Goal: Download file/media

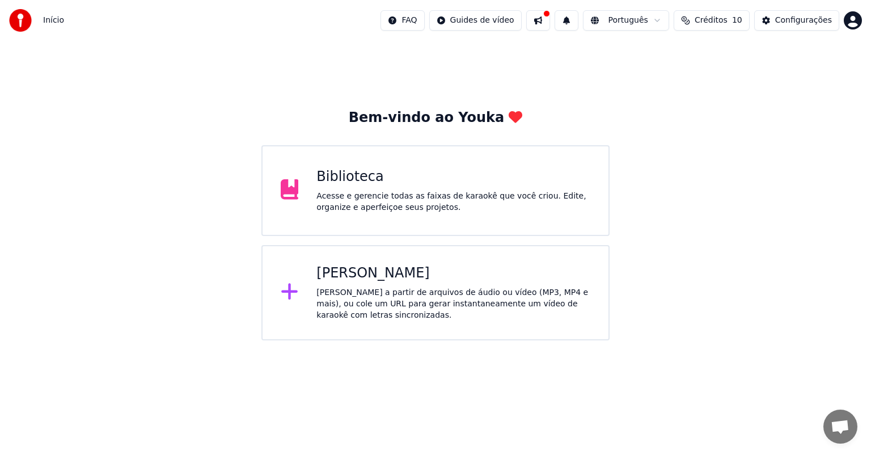
click at [312, 192] on div "Biblioteca Acesse e gerencie todas as faixas de karaokê que você criou. Edite, …" at bounding box center [436, 190] width 348 height 91
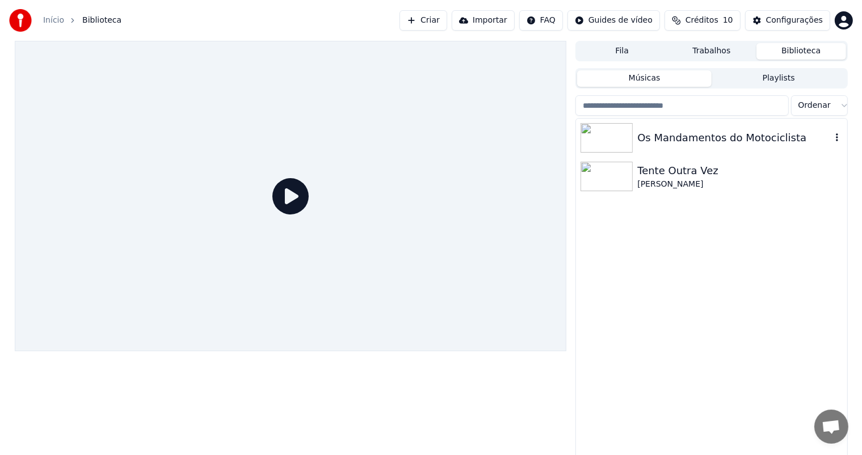
click at [610, 137] on img at bounding box center [606, 138] width 52 height 30
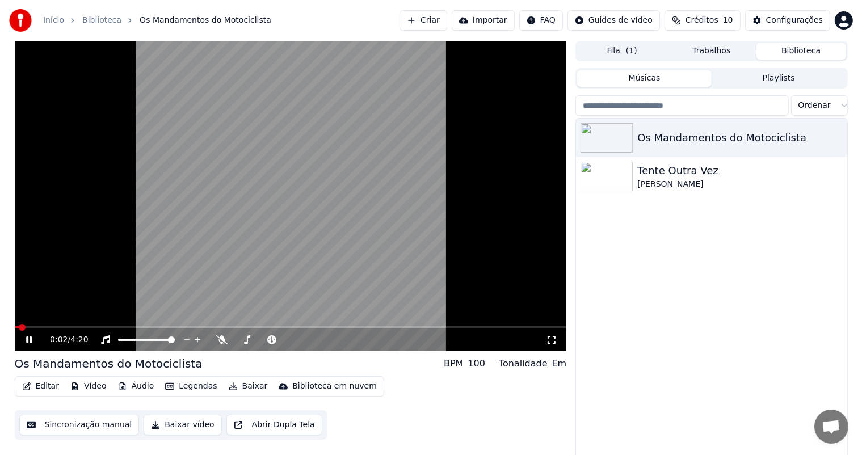
drag, startPoint x: 549, startPoint y: 336, endPoint x: 551, endPoint y: 352, distance: 15.5
click at [550, 336] on icon at bounding box center [551, 339] width 11 height 9
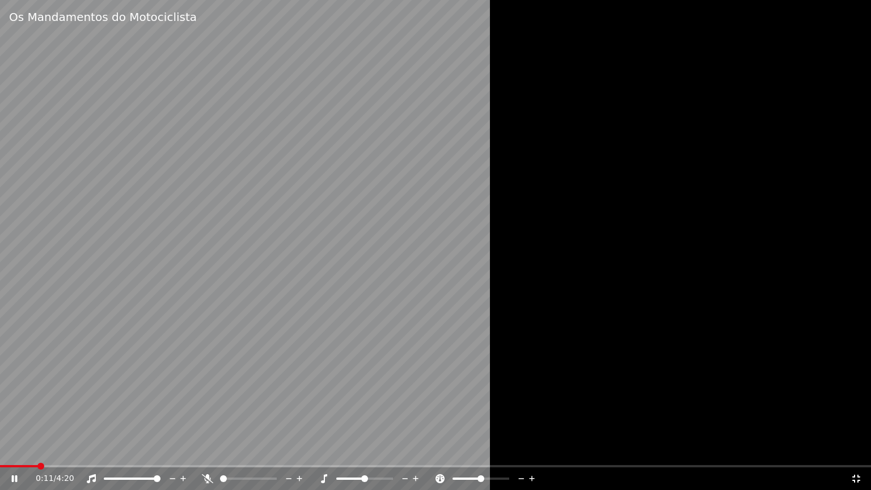
click at [724, 355] on div at bounding box center [435, 245] width 871 height 490
click at [658, 317] on div at bounding box center [435, 245] width 871 height 490
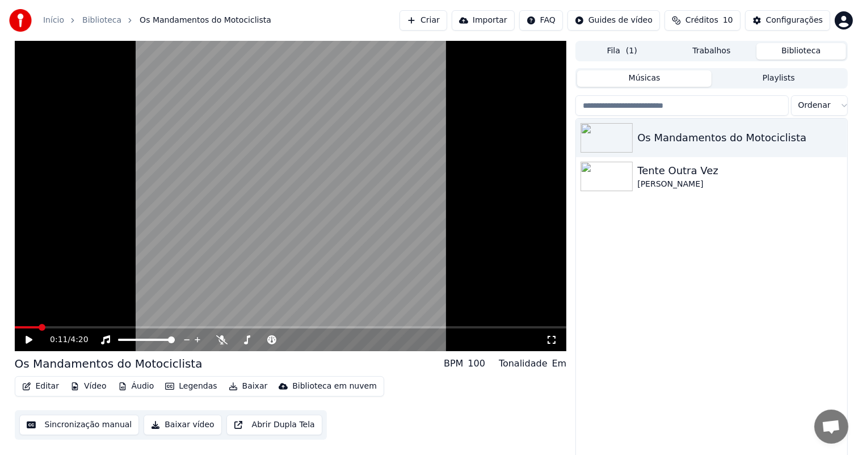
click at [557, 339] on icon at bounding box center [551, 339] width 11 height 9
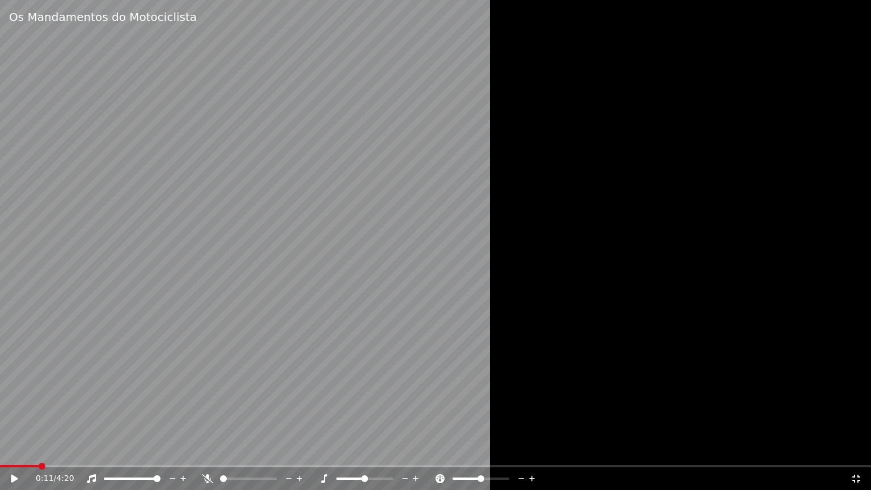
click at [570, 277] on div at bounding box center [435, 245] width 871 height 490
click at [207, 454] on icon at bounding box center [207, 478] width 11 height 9
click at [249, 454] on span at bounding box center [249, 478] width 7 height 7
click at [277, 454] on span at bounding box center [248, 479] width 57 height 2
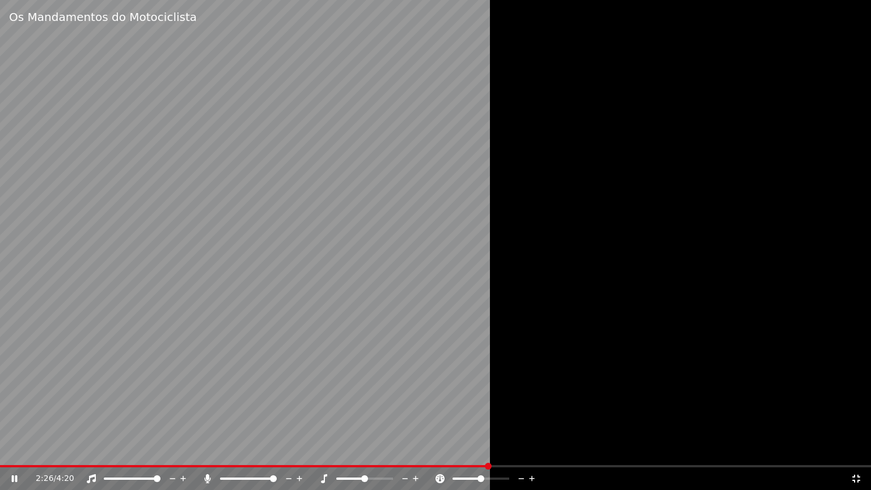
click at [616, 284] on div at bounding box center [435, 245] width 871 height 490
click at [856, 454] on icon at bounding box center [857, 479] width 8 height 8
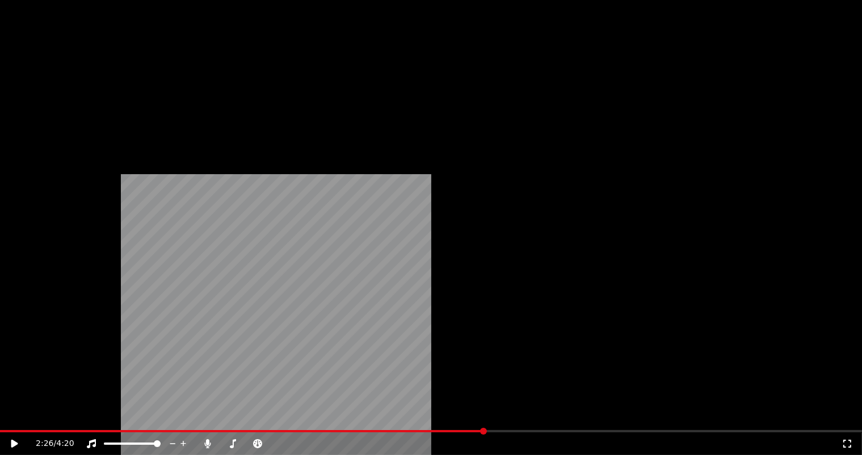
click at [236, 84] on button "Baixar" at bounding box center [248, 76] width 48 height 16
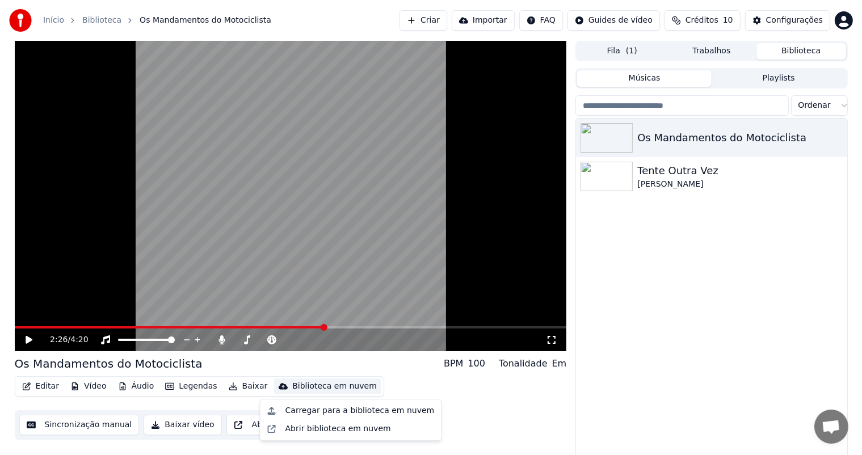
click at [502, 398] on div "Editar Vídeo Áudio Legendas Baixar Biblioteca em nuvem Sincronização manual Bai…" at bounding box center [291, 408] width 552 height 64
click at [235, 382] on button "Baixar" at bounding box center [248, 386] width 48 height 16
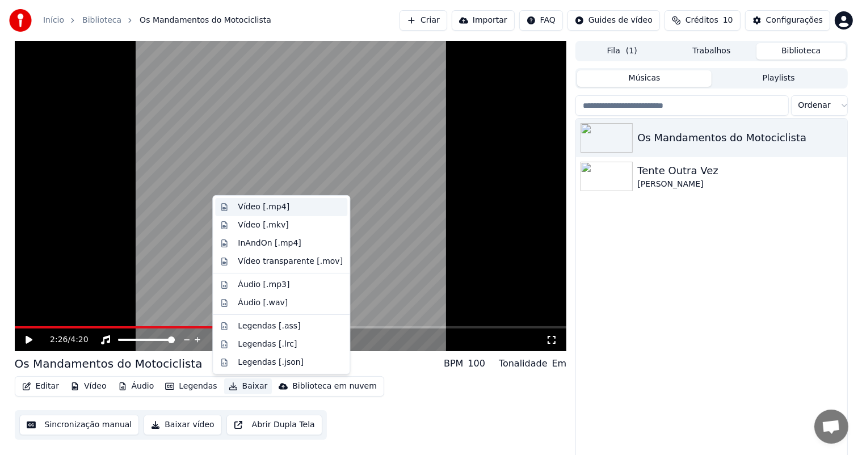
click at [275, 205] on div "Vídeo [.mp4]" at bounding box center [264, 206] width 52 height 11
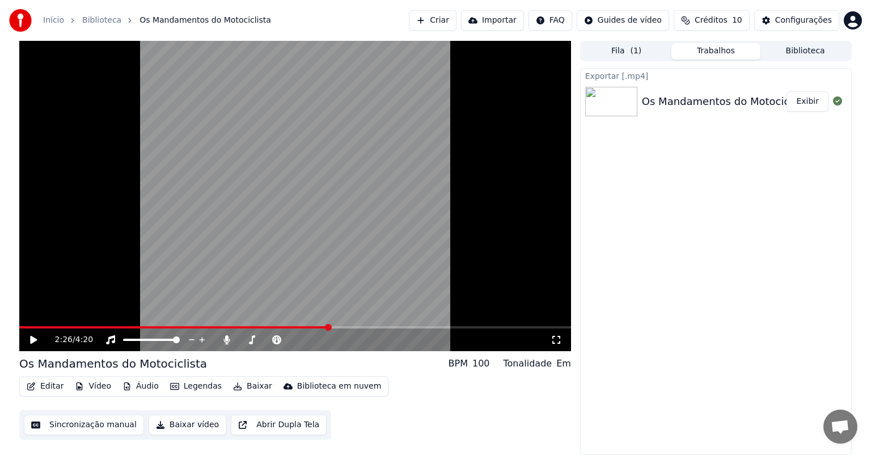
click at [808, 104] on button "Exibir" at bounding box center [808, 101] width 42 height 20
click at [258, 340] on span at bounding box center [267, 340] width 57 height 2
click at [250, 341] on span at bounding box center [251, 339] width 7 height 7
click at [195, 195] on video at bounding box center [295, 196] width 552 height 310
click at [19, 324] on span at bounding box center [22, 327] width 7 height 7
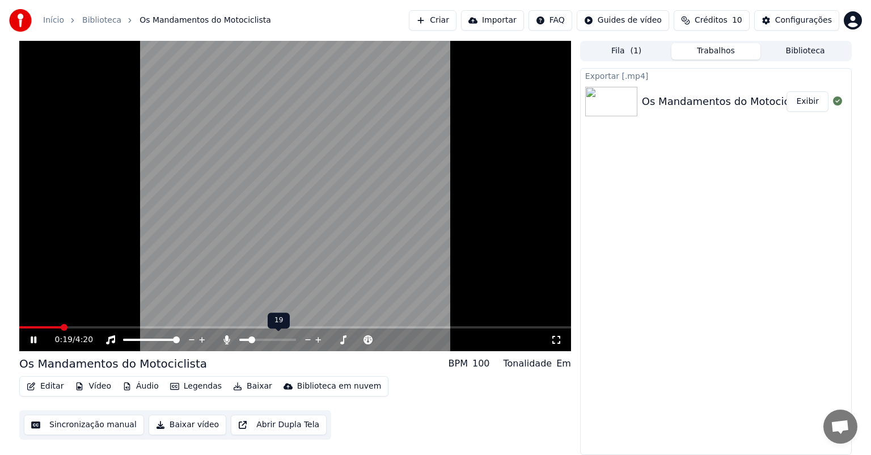
click at [255, 340] on span at bounding box center [267, 340] width 57 height 2
click at [258, 339] on span at bounding box center [256, 339] width 7 height 7
click at [260, 339] on span at bounding box center [261, 339] width 7 height 7
click at [258, 338] on span at bounding box center [259, 339] width 7 height 7
click at [256, 338] on span at bounding box center [257, 339] width 7 height 7
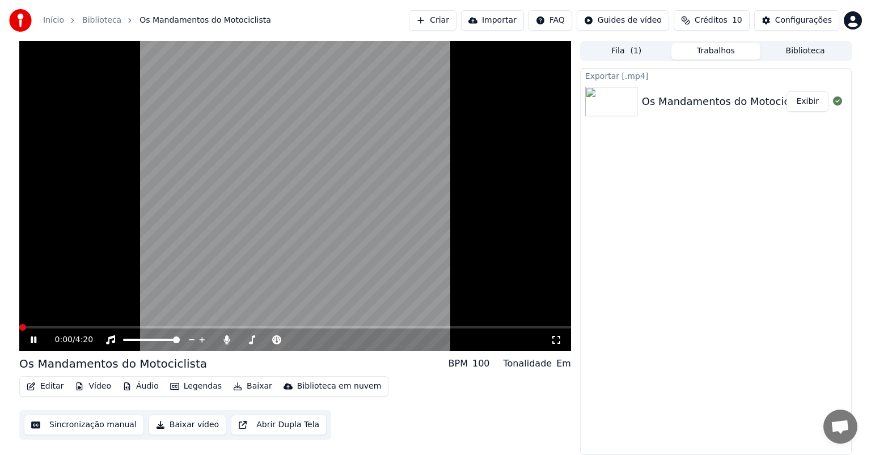
click at [19, 331] on span at bounding box center [22, 327] width 7 height 7
click at [259, 340] on span at bounding box center [257, 339] width 7 height 7
click at [262, 339] on span at bounding box center [267, 340] width 57 height 2
click at [238, 385] on button "Baixar" at bounding box center [253, 386] width 48 height 16
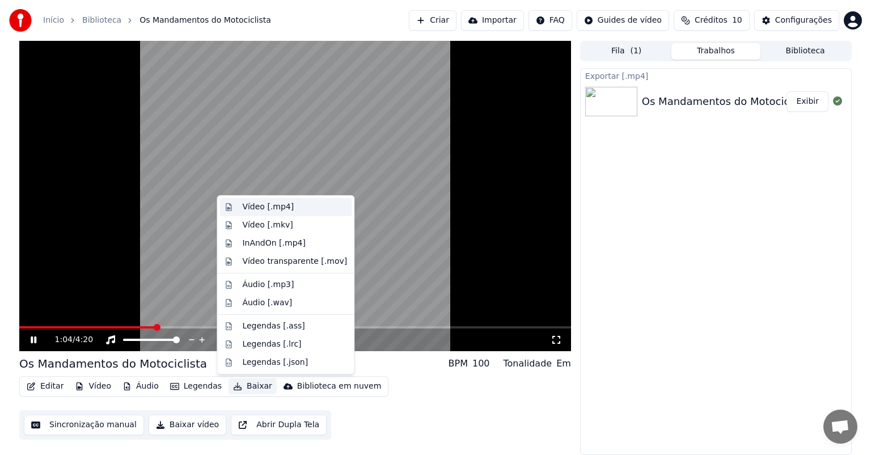
click at [276, 208] on div "Vídeo [.mp4]" at bounding box center [268, 206] width 52 height 11
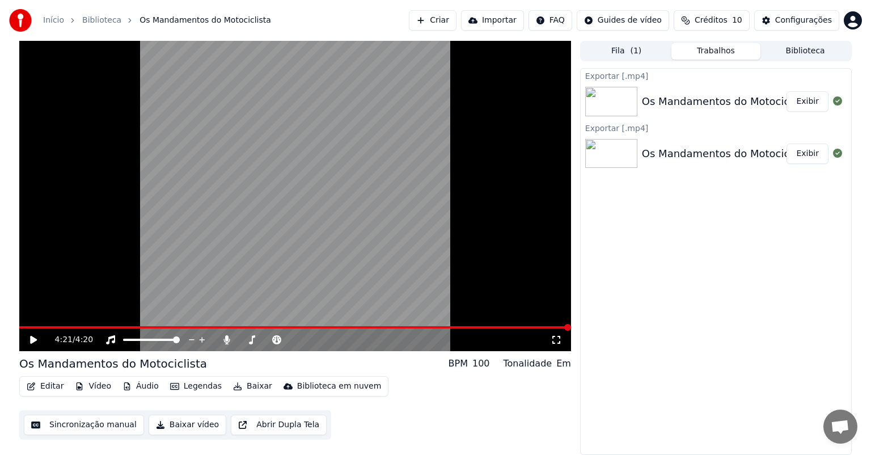
click at [134, 389] on button "Áudio" at bounding box center [140, 386] width 45 height 16
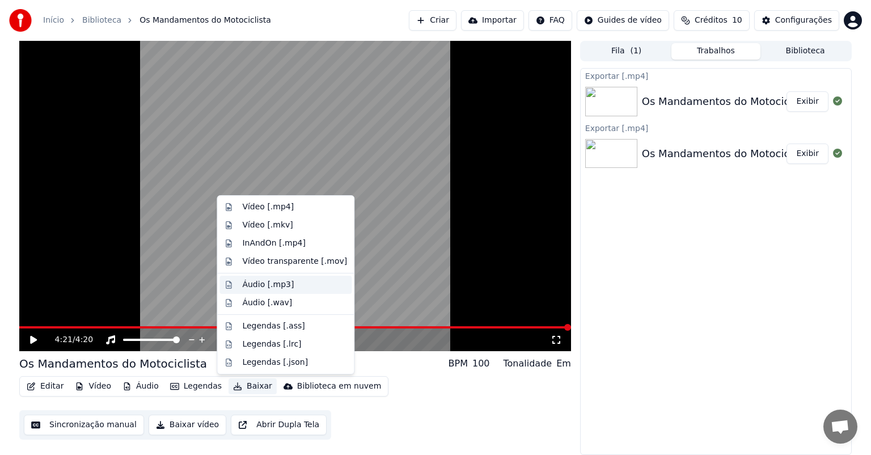
click at [289, 284] on div "Áudio [.mp3]" at bounding box center [294, 284] width 105 height 11
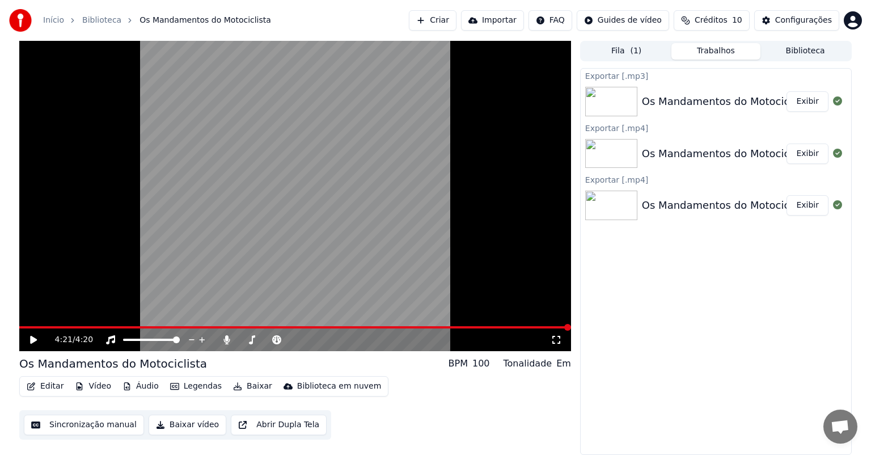
click at [802, 101] on button "Exibir" at bounding box center [808, 101] width 42 height 20
